Goal: Check status: Check status

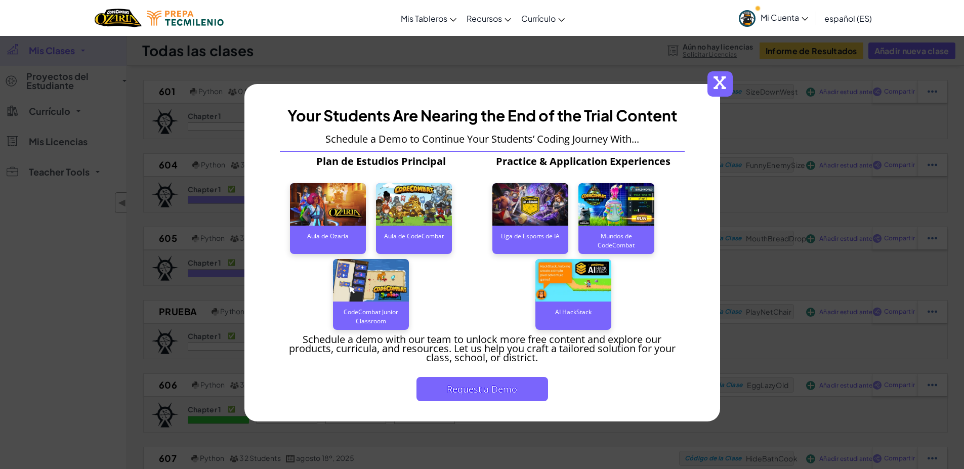
click at [719, 86] on span "x" at bounding box center [719, 83] width 25 height 25
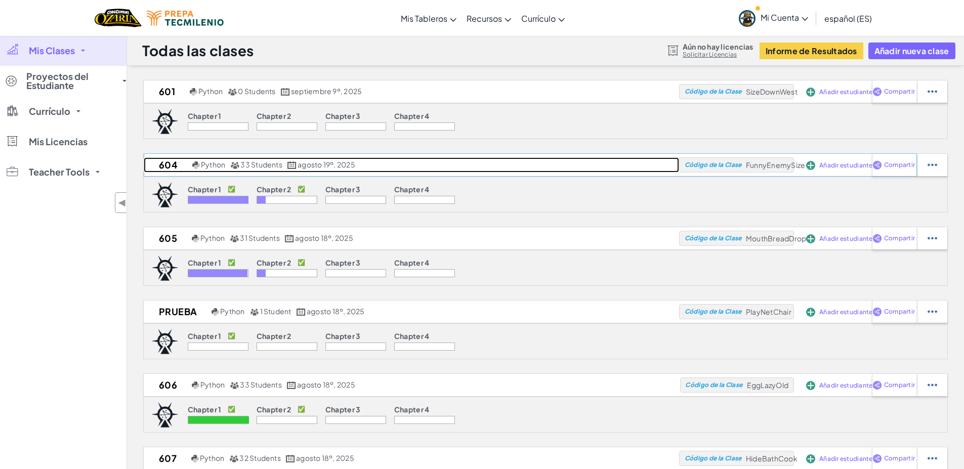
click at [189, 171] on h2 "604" at bounding box center [167, 164] width 46 height 15
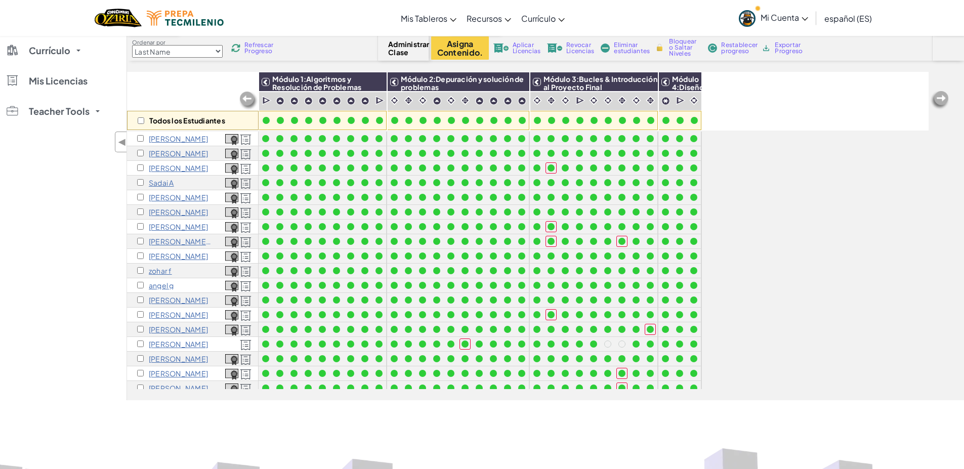
select select "Progress (High to Low)"
click at [132, 45] on select "Last Name first Name Progress (High to Low) Progress (Low to Hight)" at bounding box center [177, 51] width 91 height 13
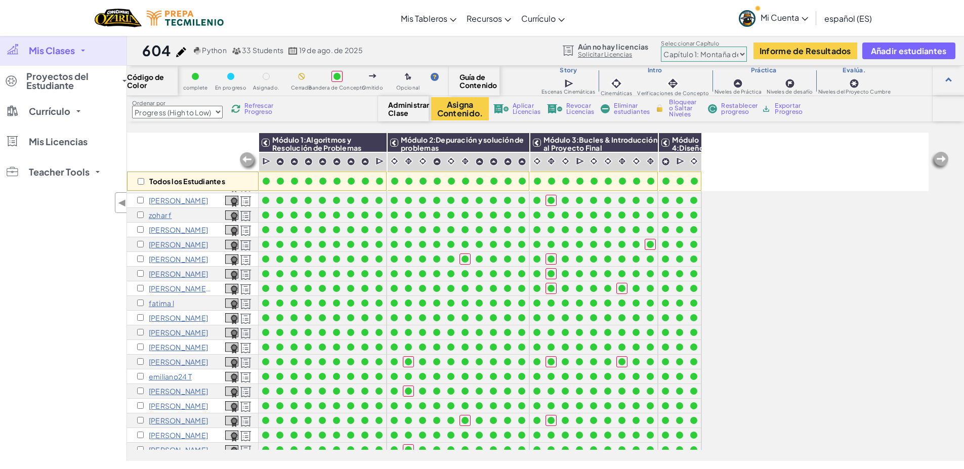
scroll to position [52, 0]
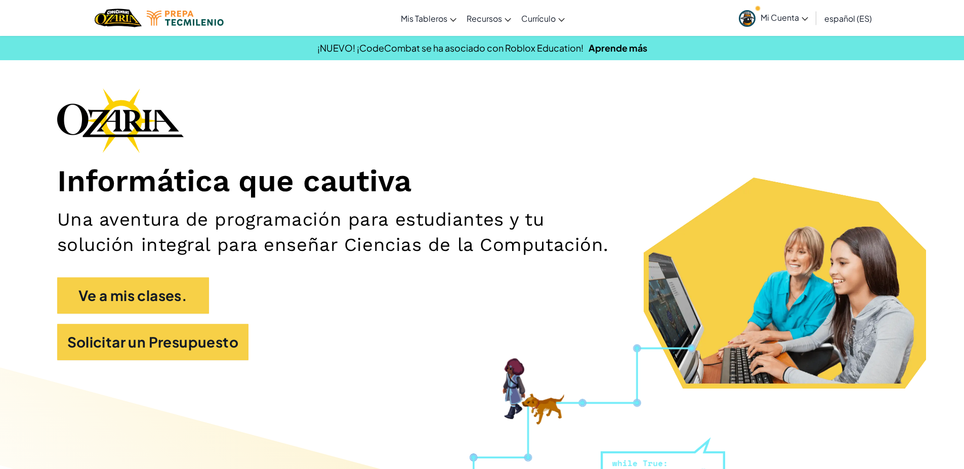
drag, startPoint x: 180, startPoint y: 245, endPoint x: 186, endPoint y: 245, distance: 6.6
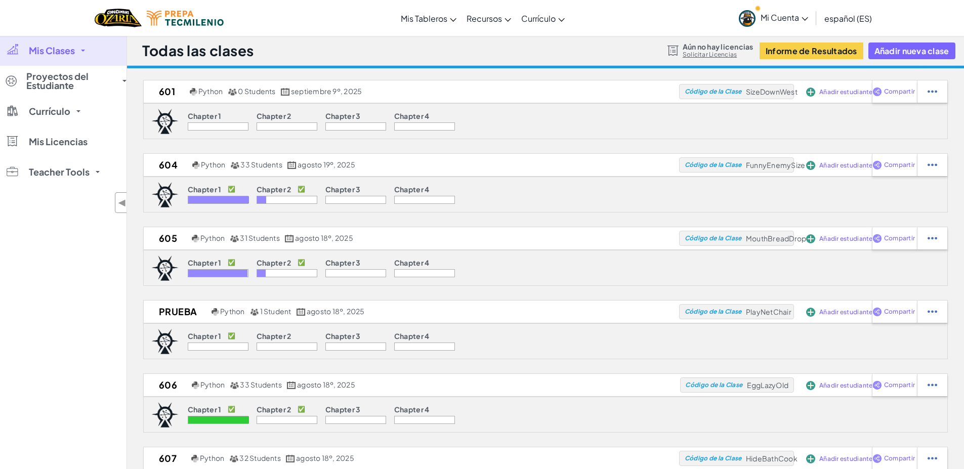
select select "Progress (High to Low)"
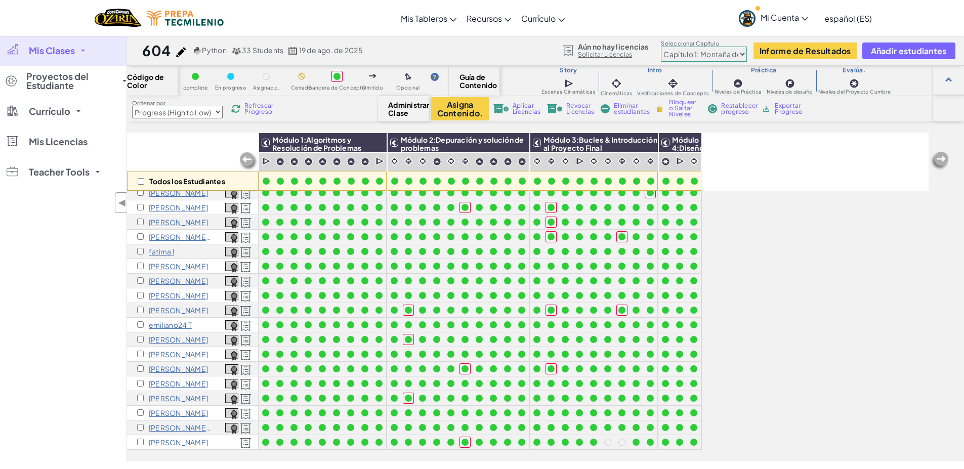
click at [73, 57] on link "Mis Clases" at bounding box center [63, 50] width 127 height 30
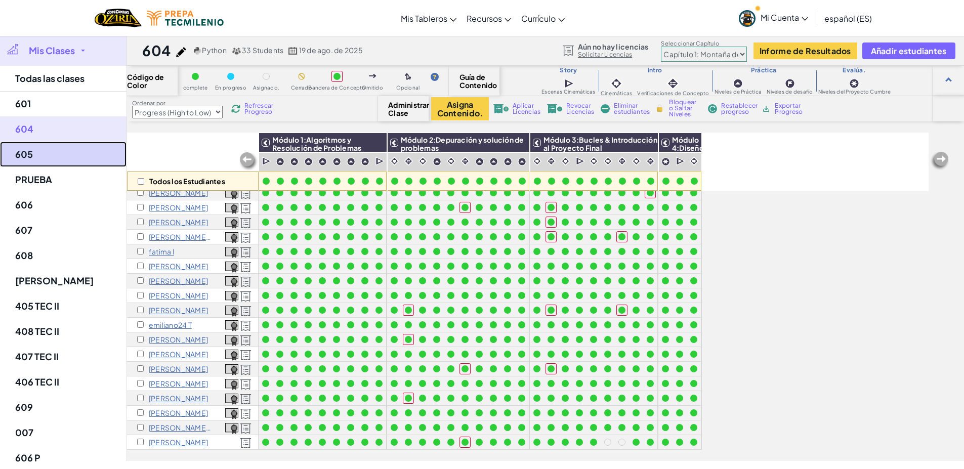
click at [54, 162] on link "605" at bounding box center [63, 154] width 127 height 25
select select "Progress (High to Low)"
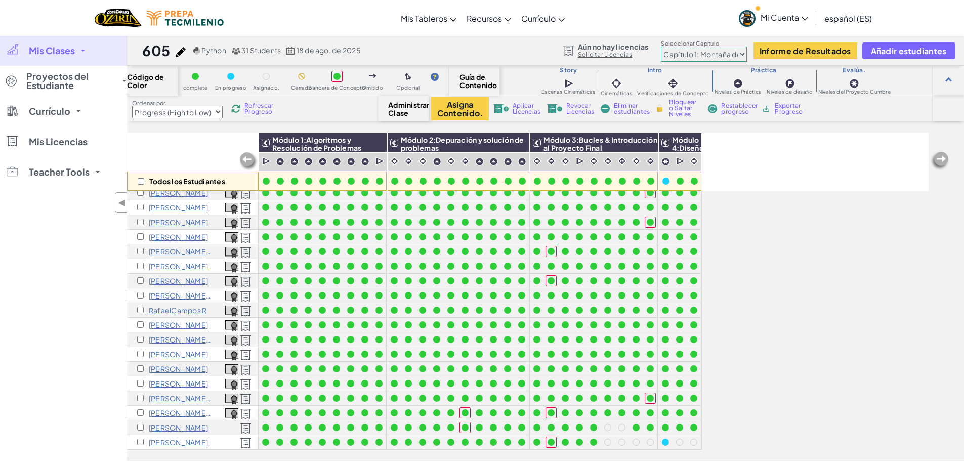
click at [66, 50] on div "Mis Clases Todas las clases 601 604 605 PRUEBA 606 607 608 [GEOGRAPHIC_DATA] 40…" at bounding box center [482, 248] width 964 height 426
click at [79, 54] on link "Mis Clases" at bounding box center [63, 50] width 127 height 30
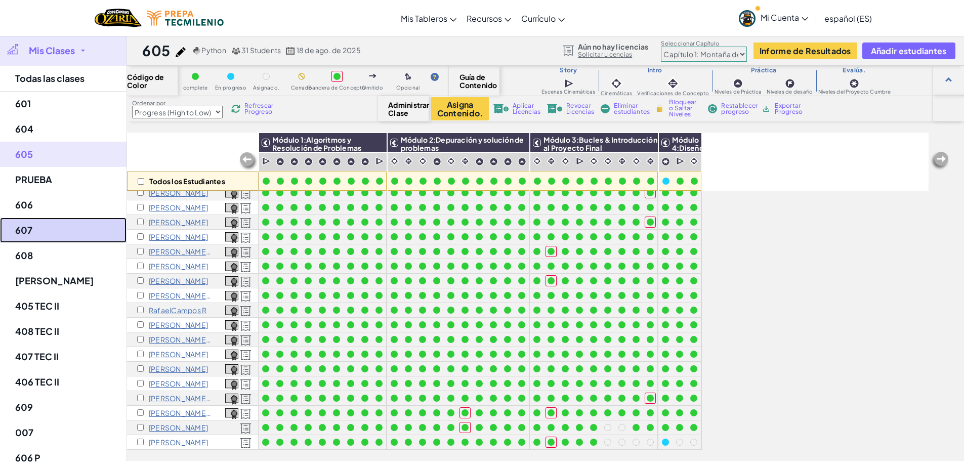
click at [45, 225] on link "607" at bounding box center [63, 230] width 127 height 25
select select "Progress (High to Low)"
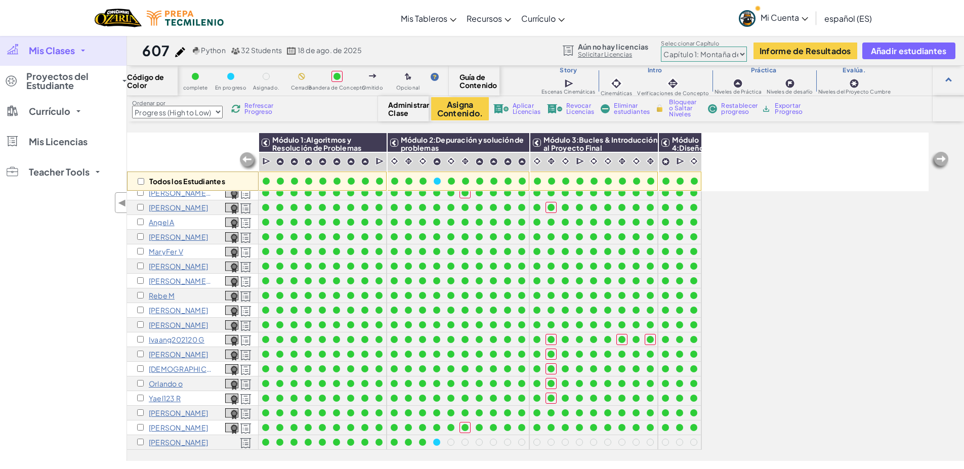
scroll to position [220, 0]
click at [79, 50] on link "Mis Clases" at bounding box center [63, 50] width 127 height 30
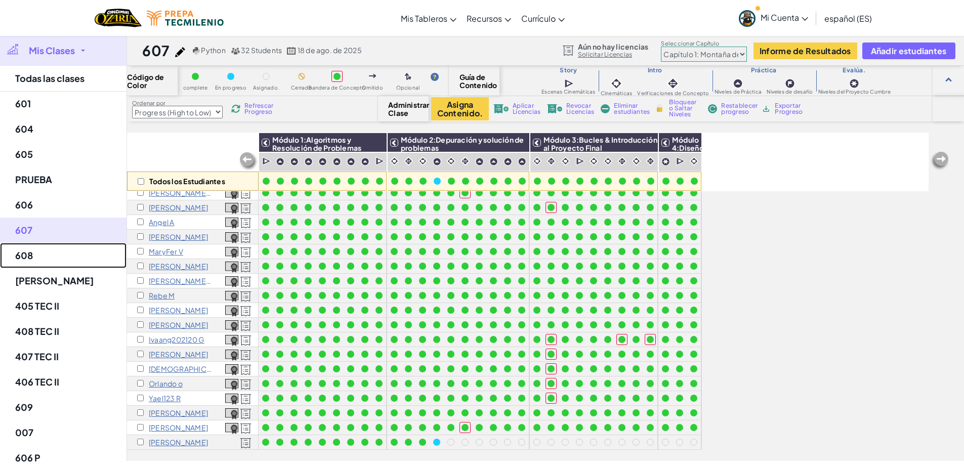
click at [63, 257] on link "608" at bounding box center [63, 255] width 127 height 25
select select "Progress (High to Low)"
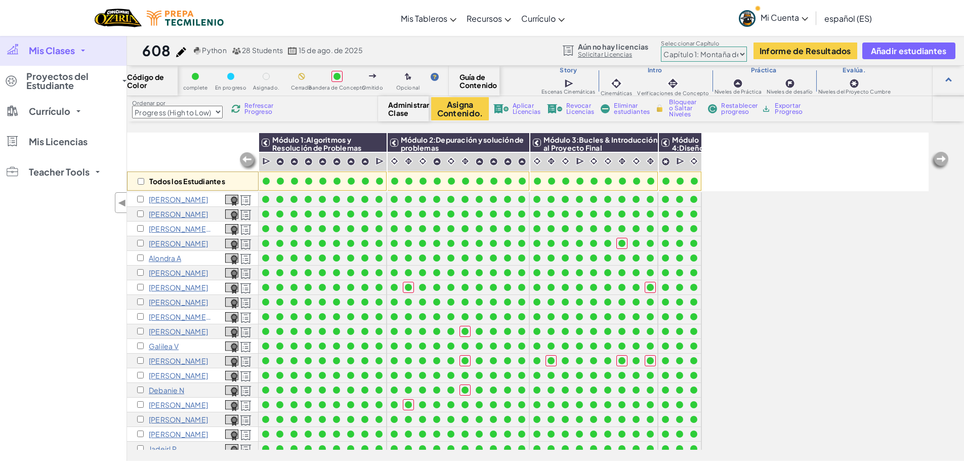
click at [132, 106] on select "Last Name first Name Progress (High to Low) Progress (Low to Hight)" at bounding box center [177, 112] width 91 height 13
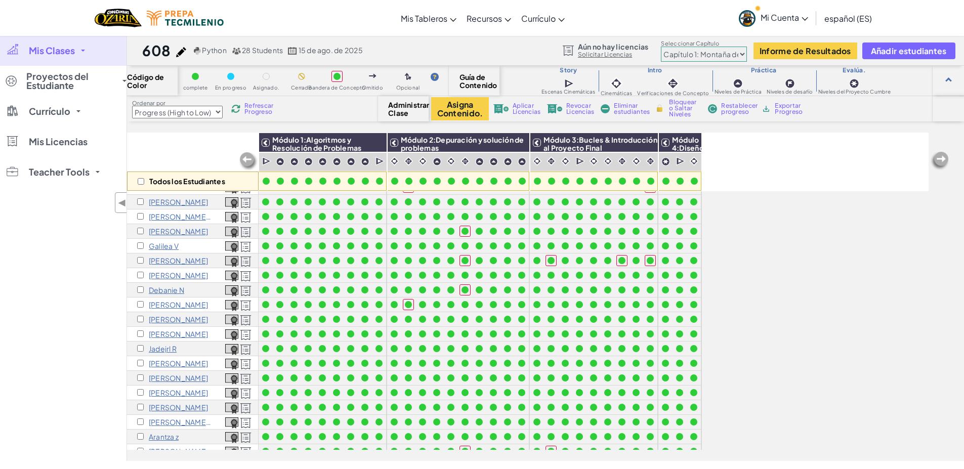
scroll to position [39, 0]
